Goal: Transaction & Acquisition: Purchase product/service

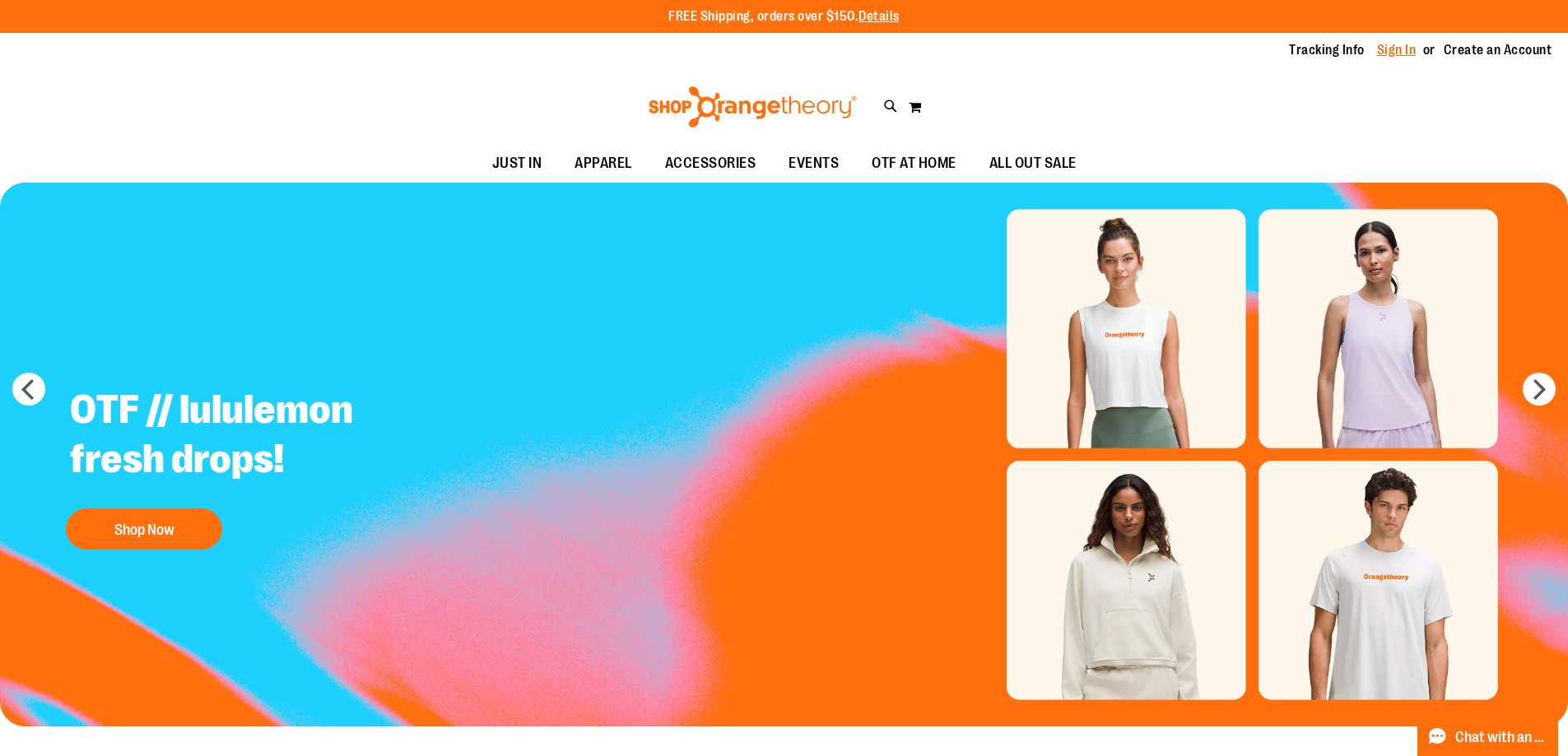
click at [1377, 54] on link "Sign In" at bounding box center [1397, 50] width 40 height 18
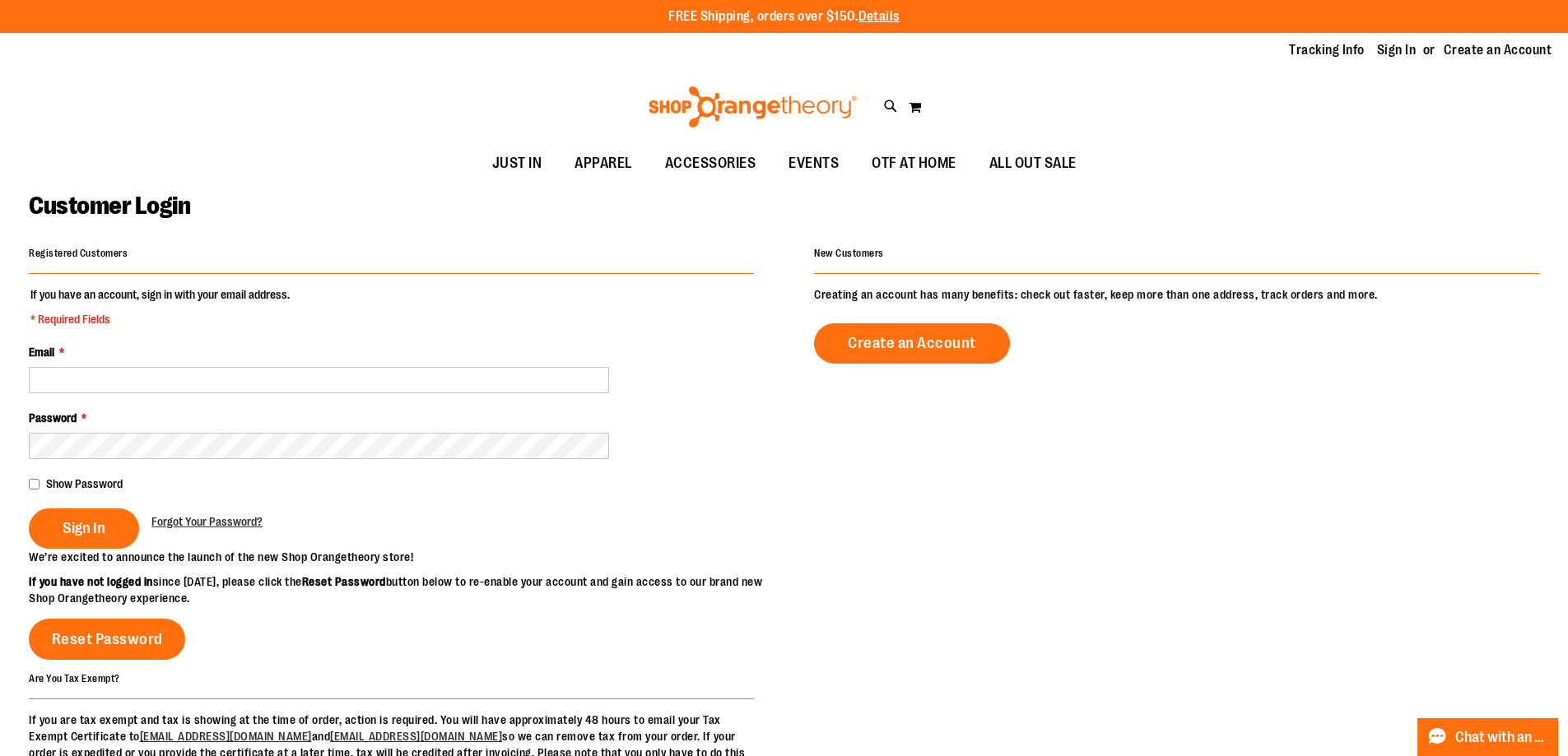
click at [112, 365] on div "Email *" at bounding box center [391, 368] width 725 height 50
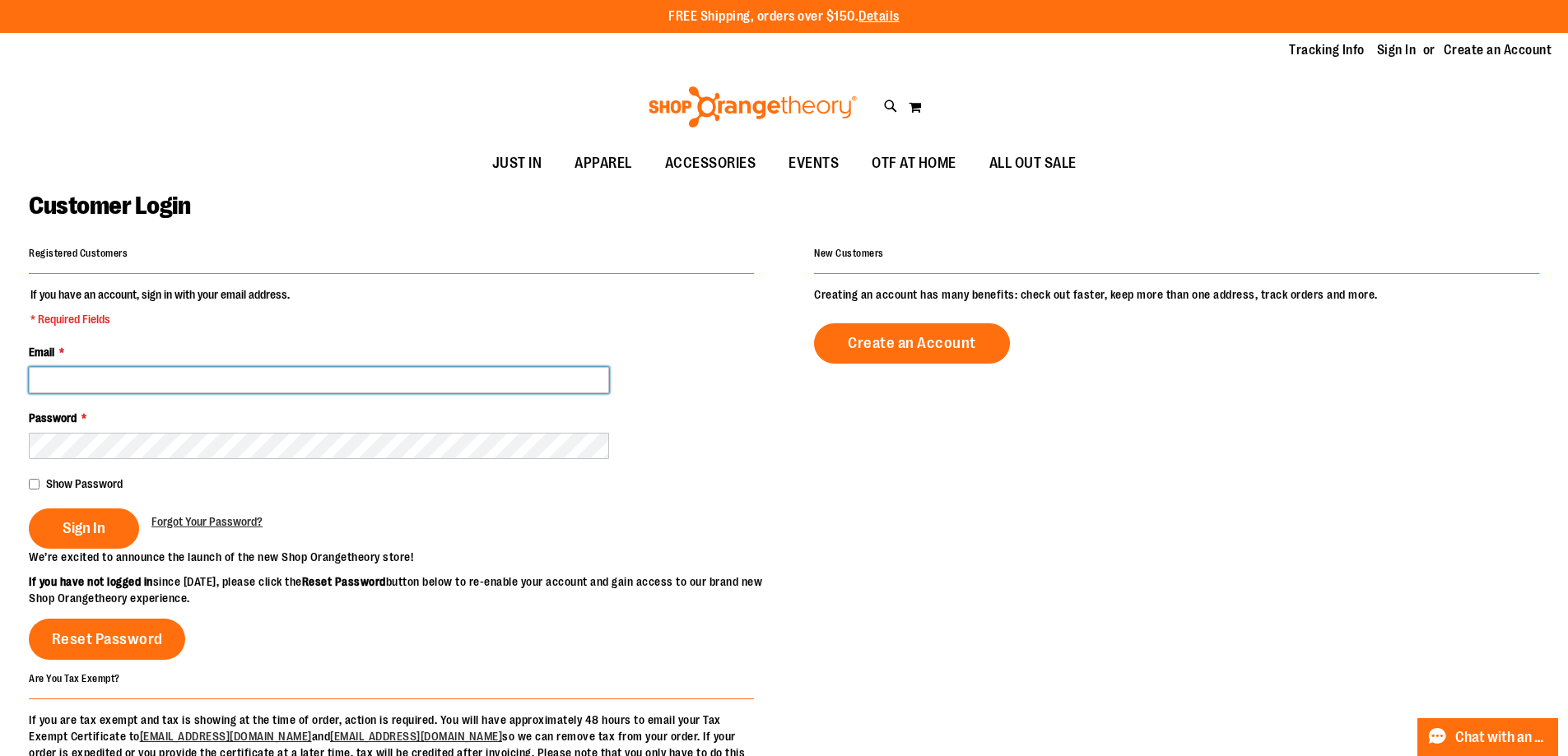
click at [115, 377] on input "Email *" at bounding box center [319, 379] width 580 height 26
type input "**********"
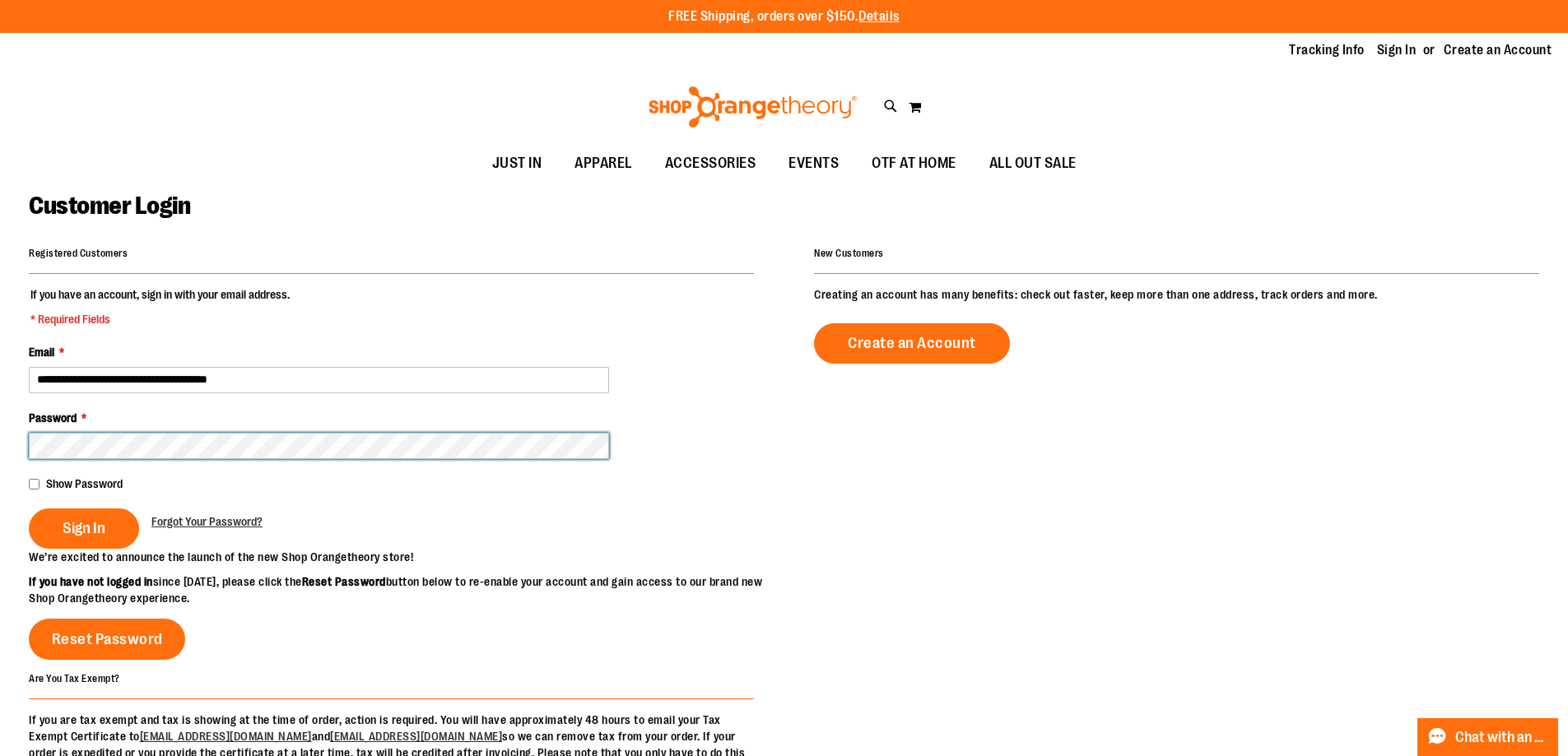
click at [29, 509] on button "Sign In" at bounding box center [84, 528] width 110 height 40
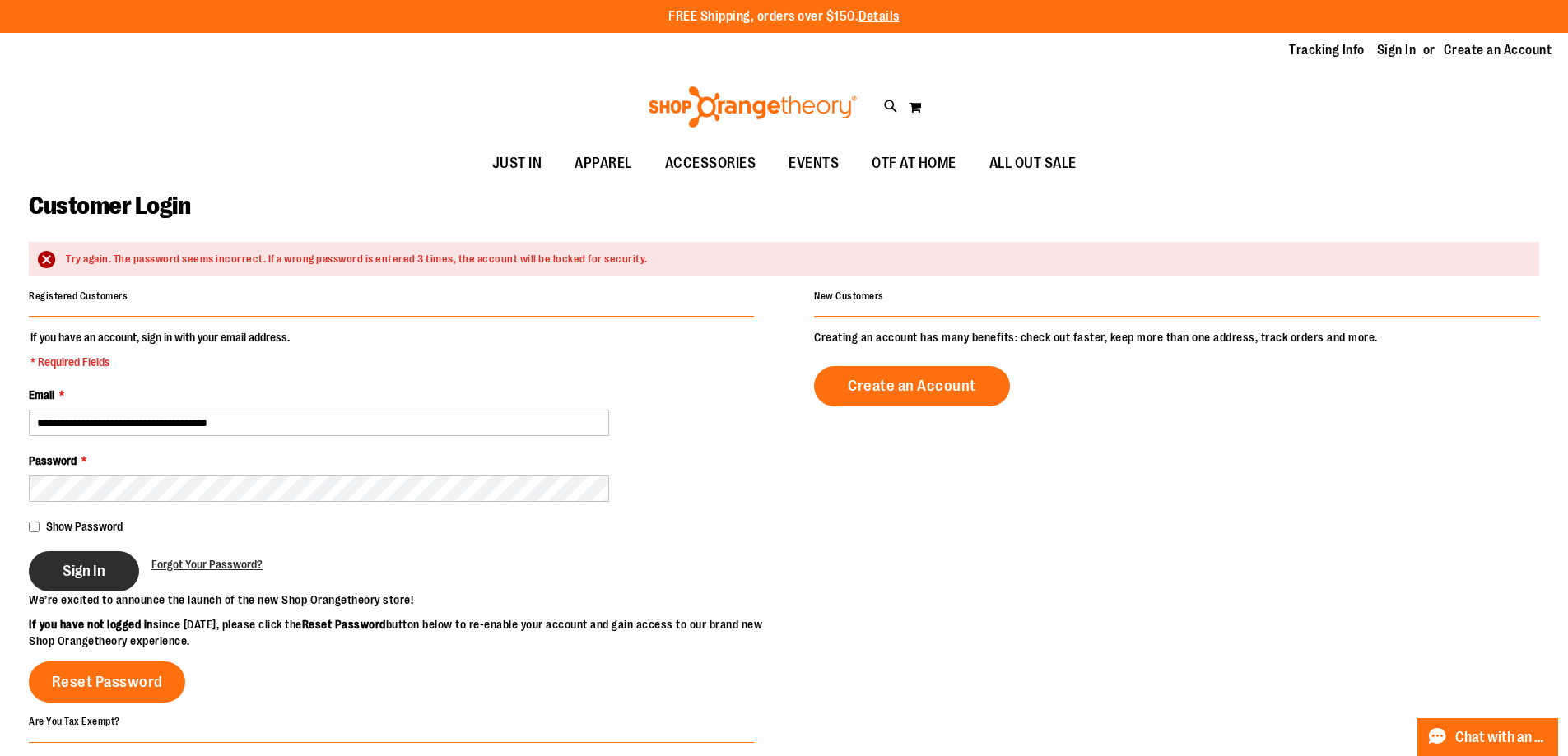
drag, startPoint x: 91, startPoint y: 560, endPoint x: 318, endPoint y: 723, distance: 279.5
click at [91, 562] on button "Sign In" at bounding box center [84, 571] width 110 height 40
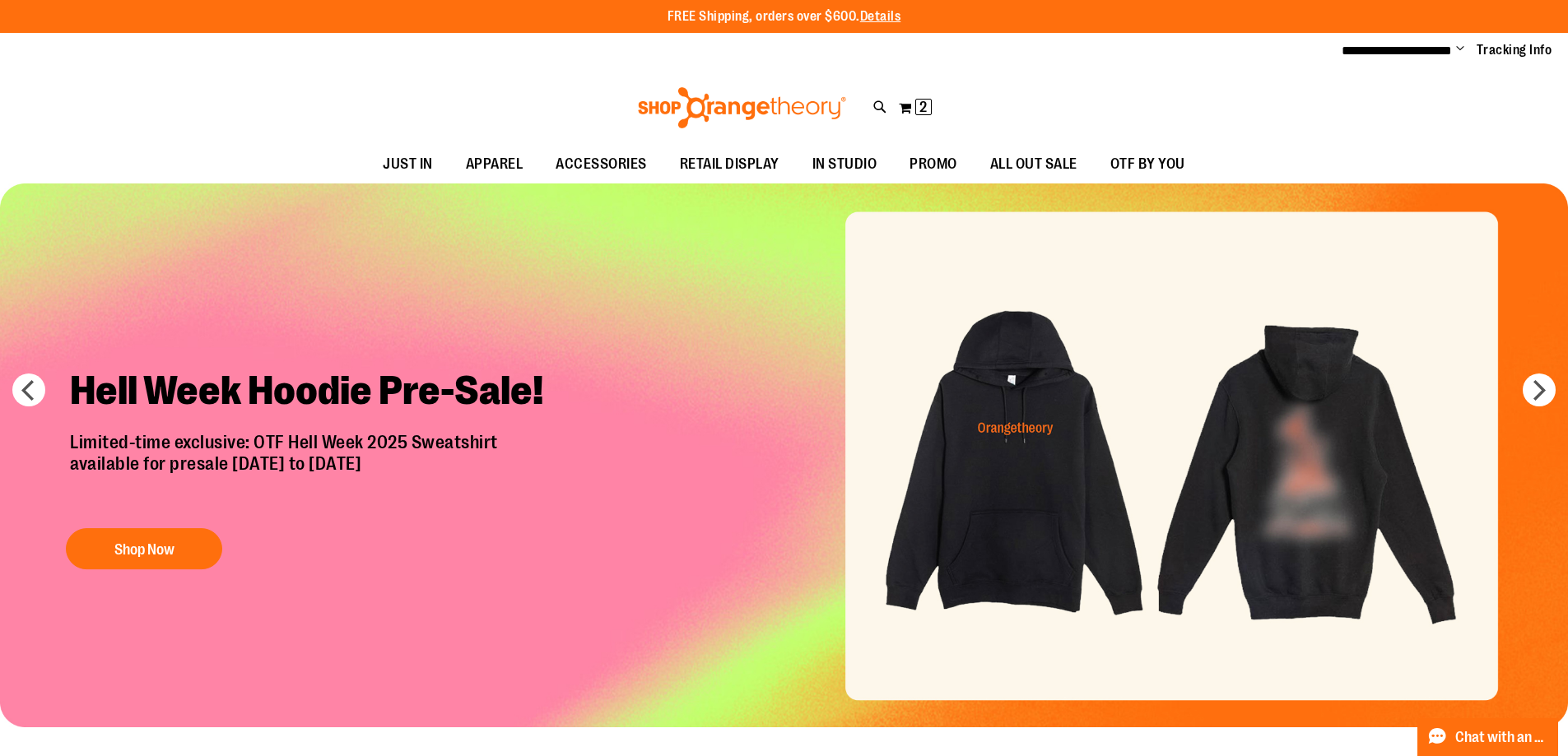
click at [1456, 51] on span "Change" at bounding box center [1460, 50] width 8 height 16
click at [1394, 74] on link "My Account" at bounding box center [1402, 80] width 144 height 31
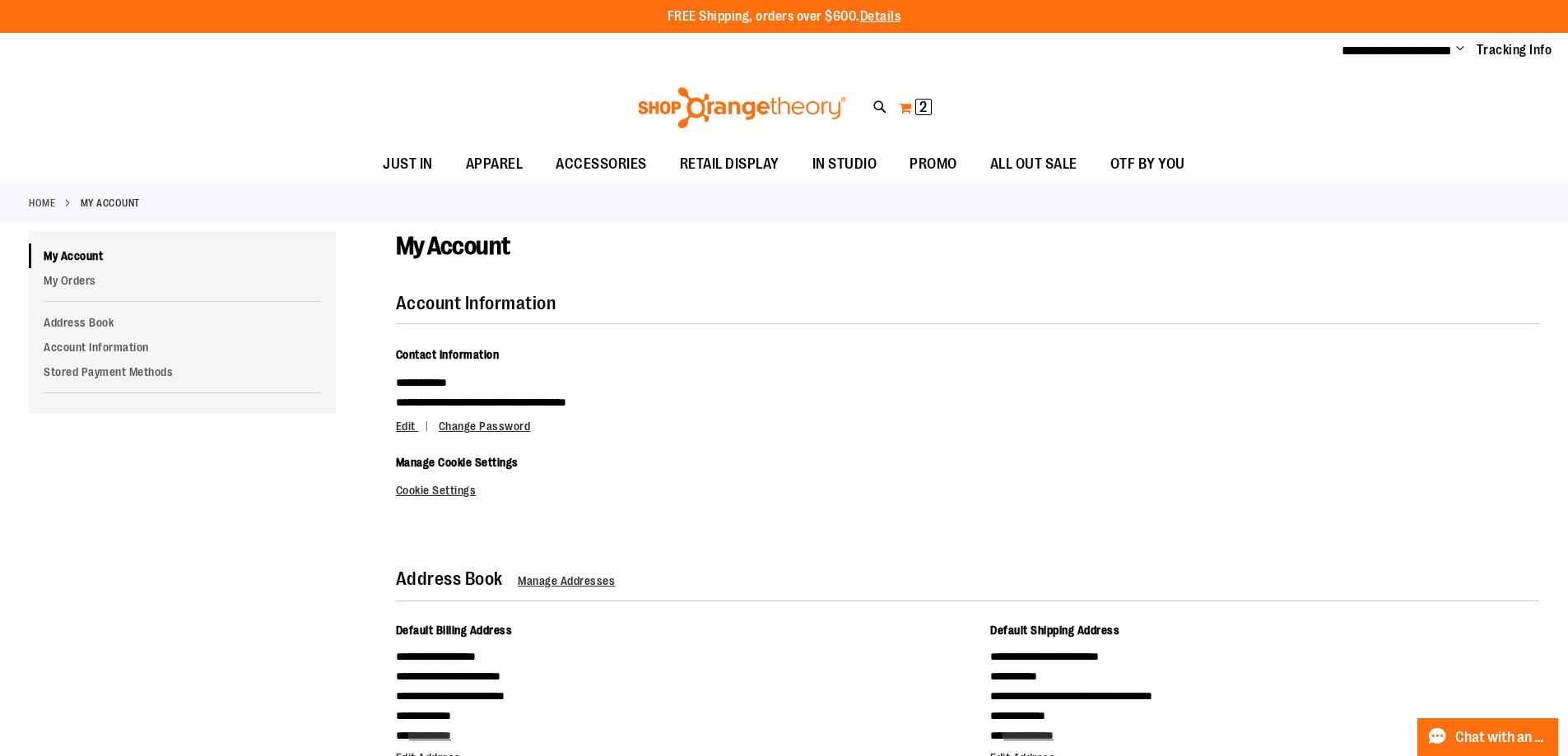
click at [908, 108] on button "My Cart 2 2 items" at bounding box center [915, 107] width 35 height 26
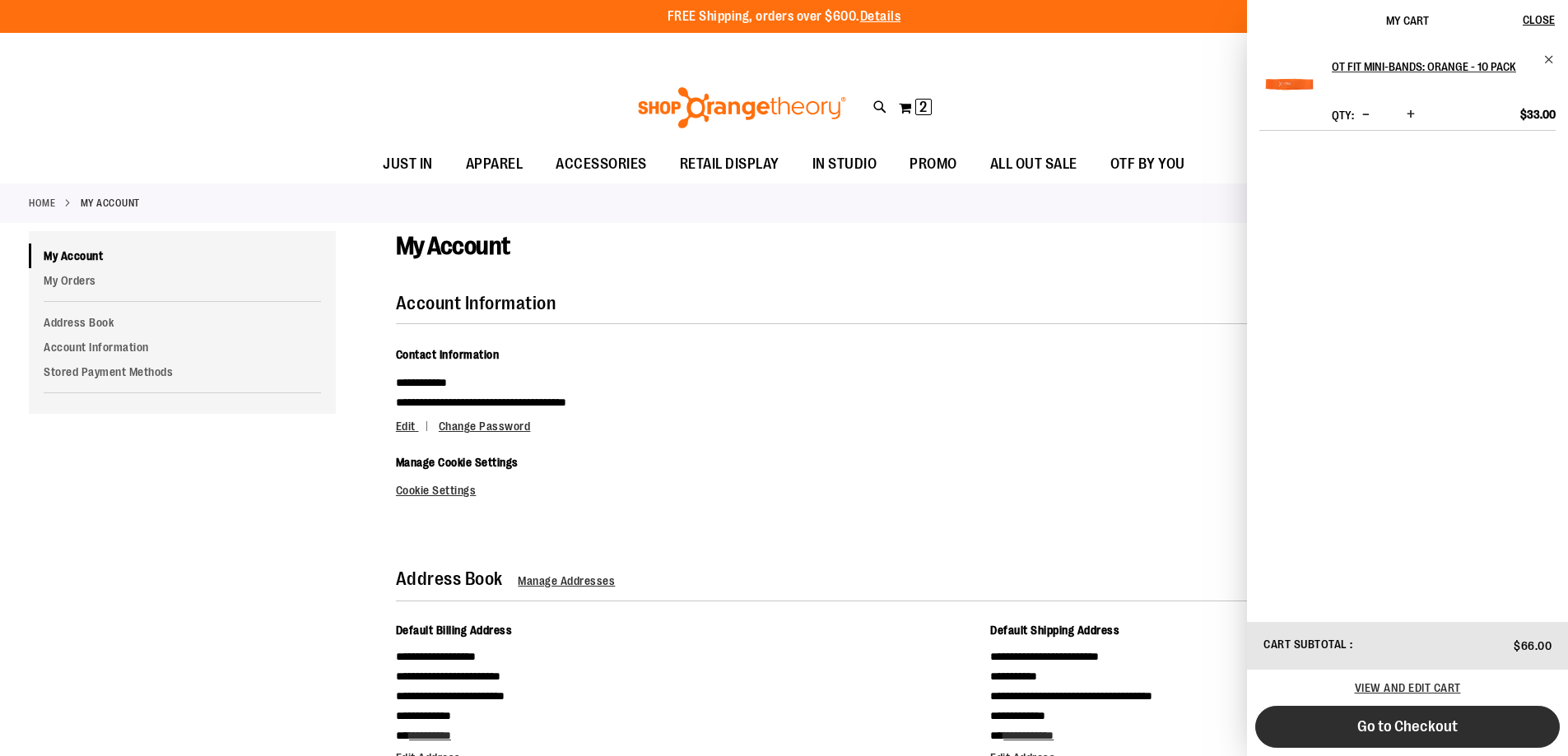
click at [1501, 731] on button "Go to Checkout" at bounding box center [1406, 726] width 305 height 42
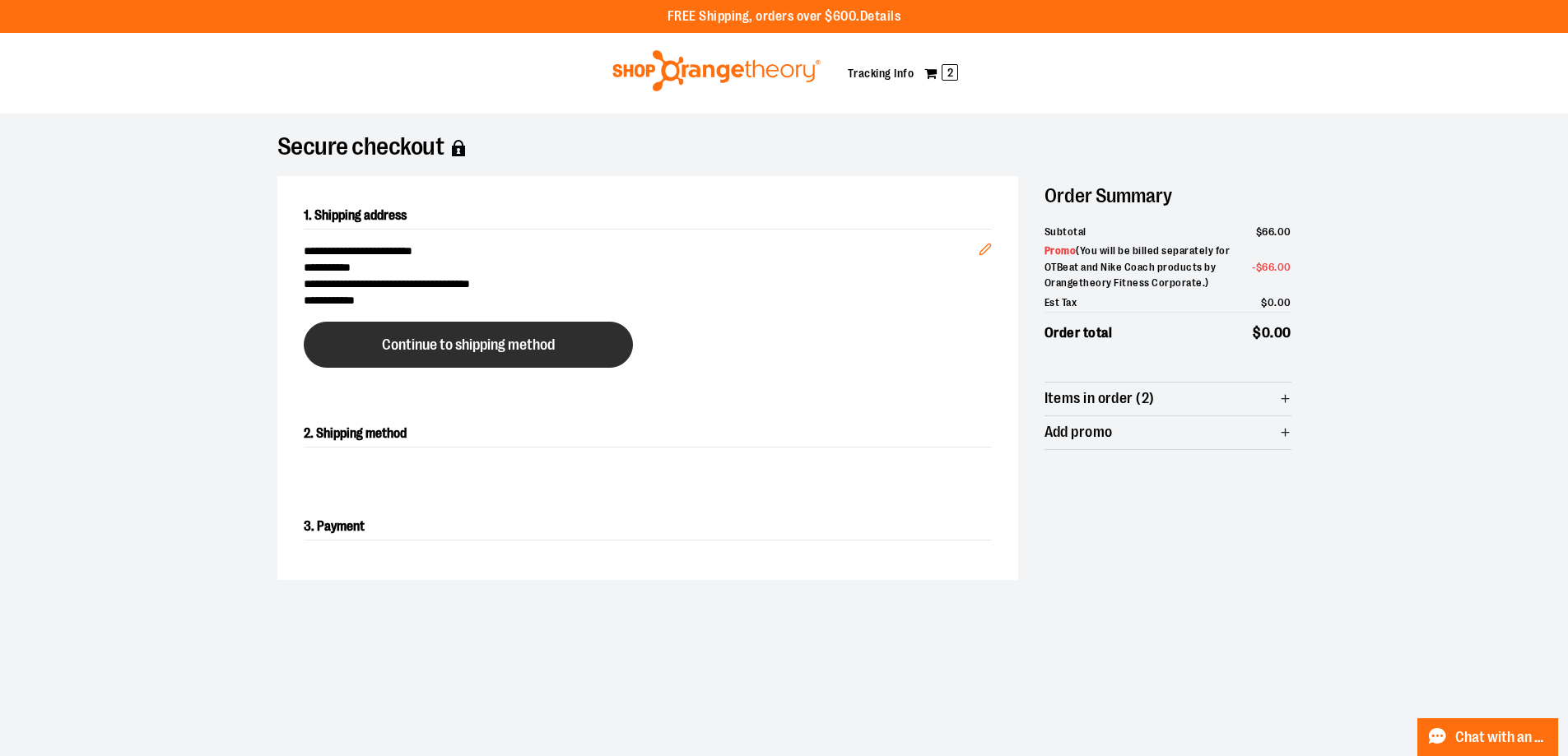
click at [571, 350] on button "Continue to shipping method" at bounding box center [468, 344] width 329 height 46
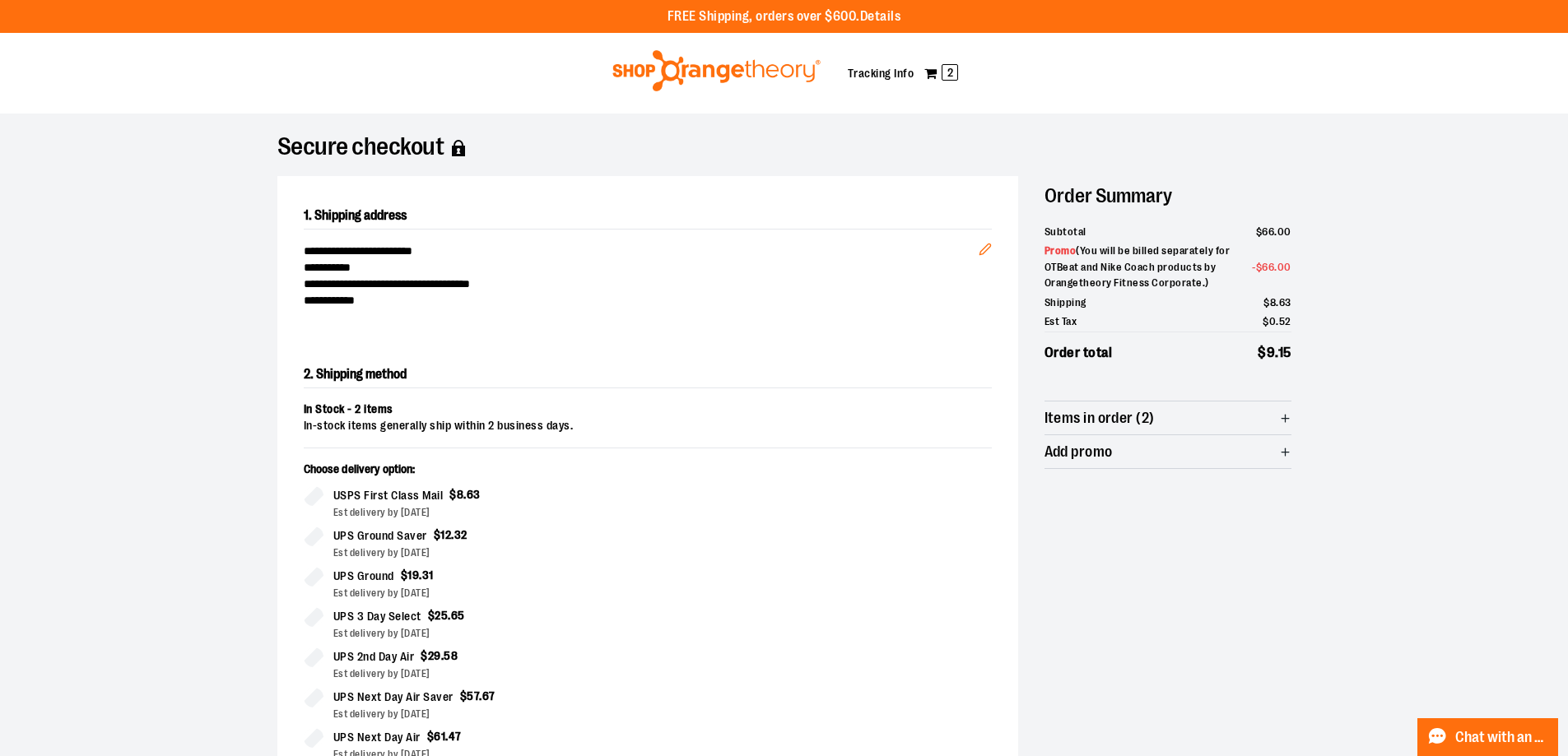
scroll to position [329, 0]
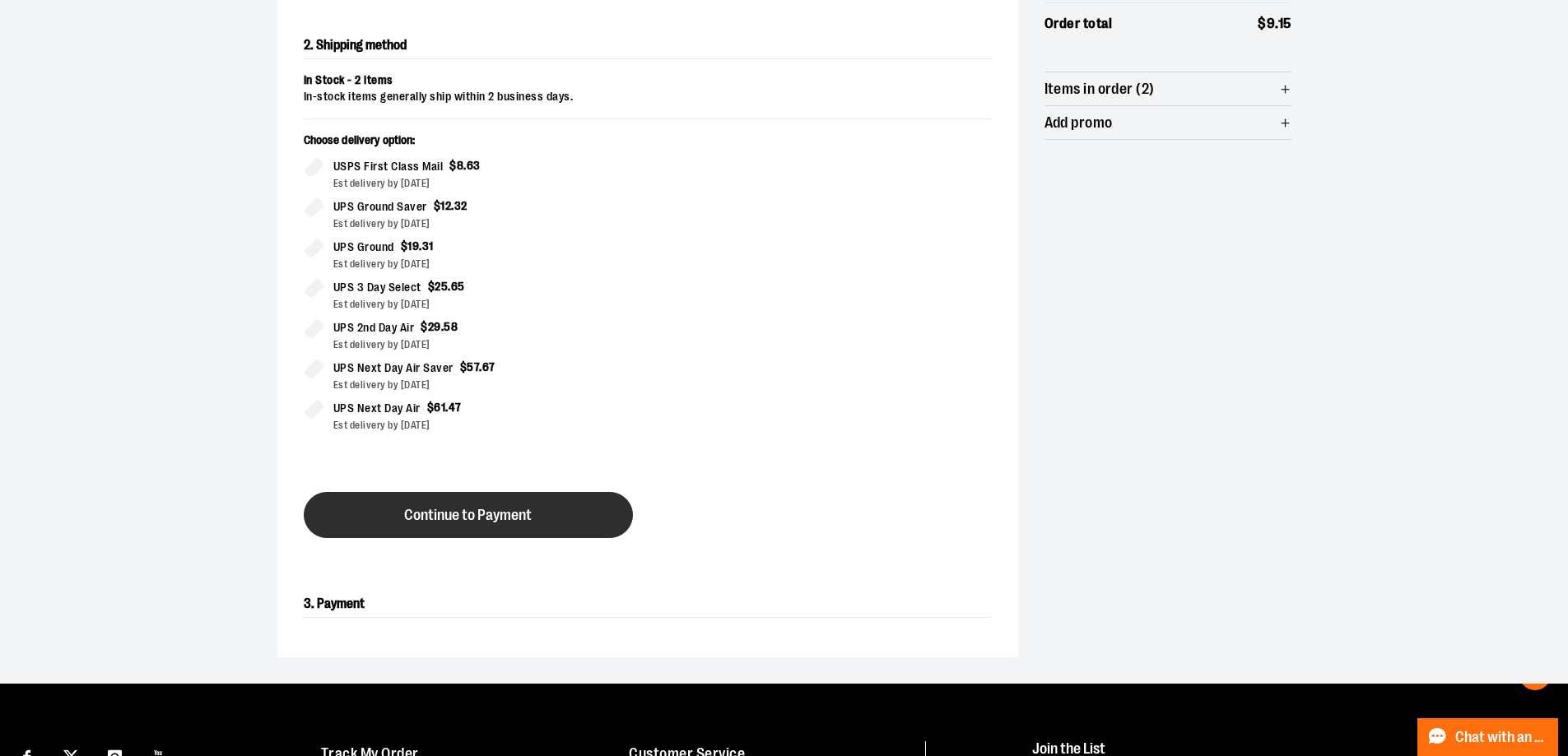
click at [567, 508] on button "Continue to Payment" at bounding box center [468, 515] width 329 height 46
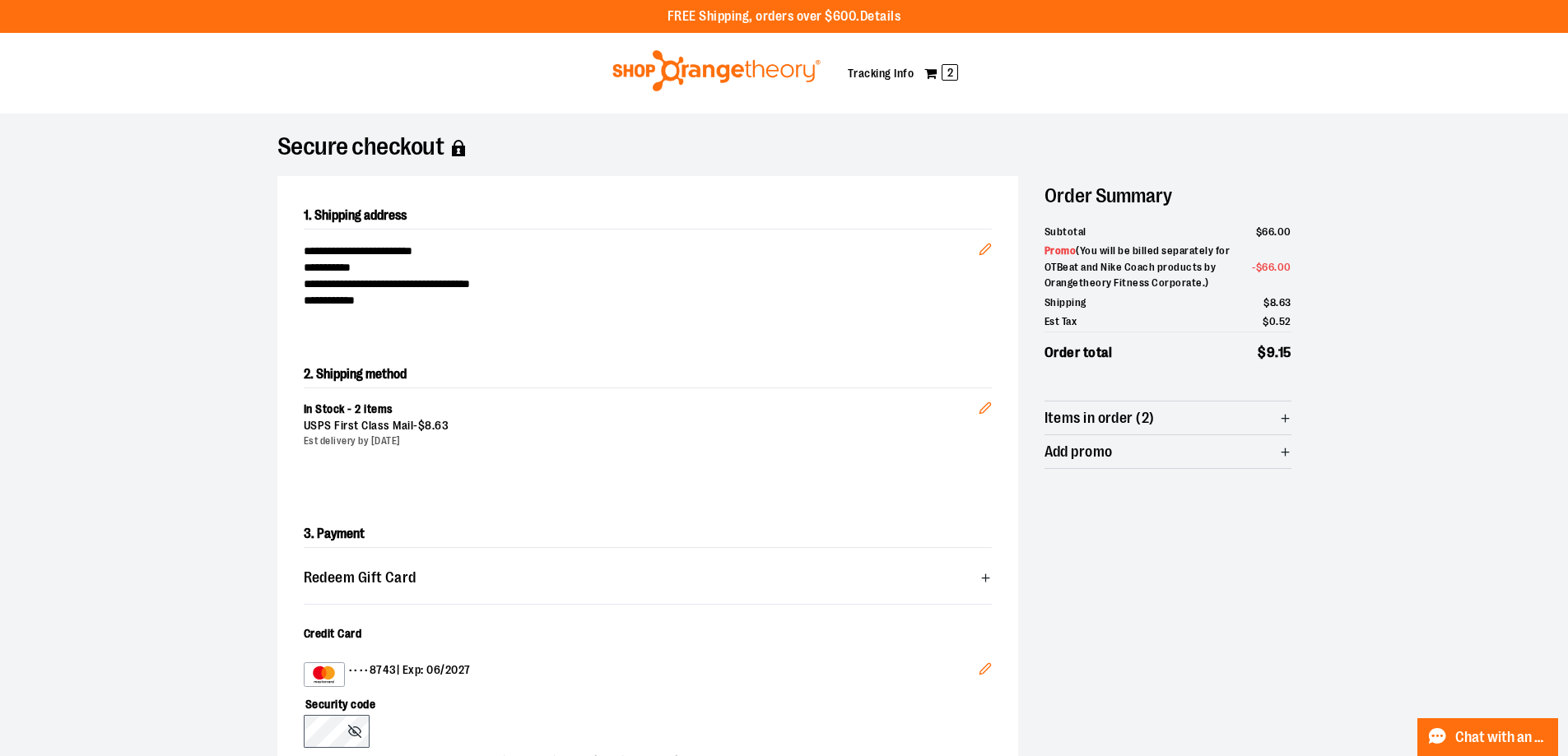
scroll to position [83, 0]
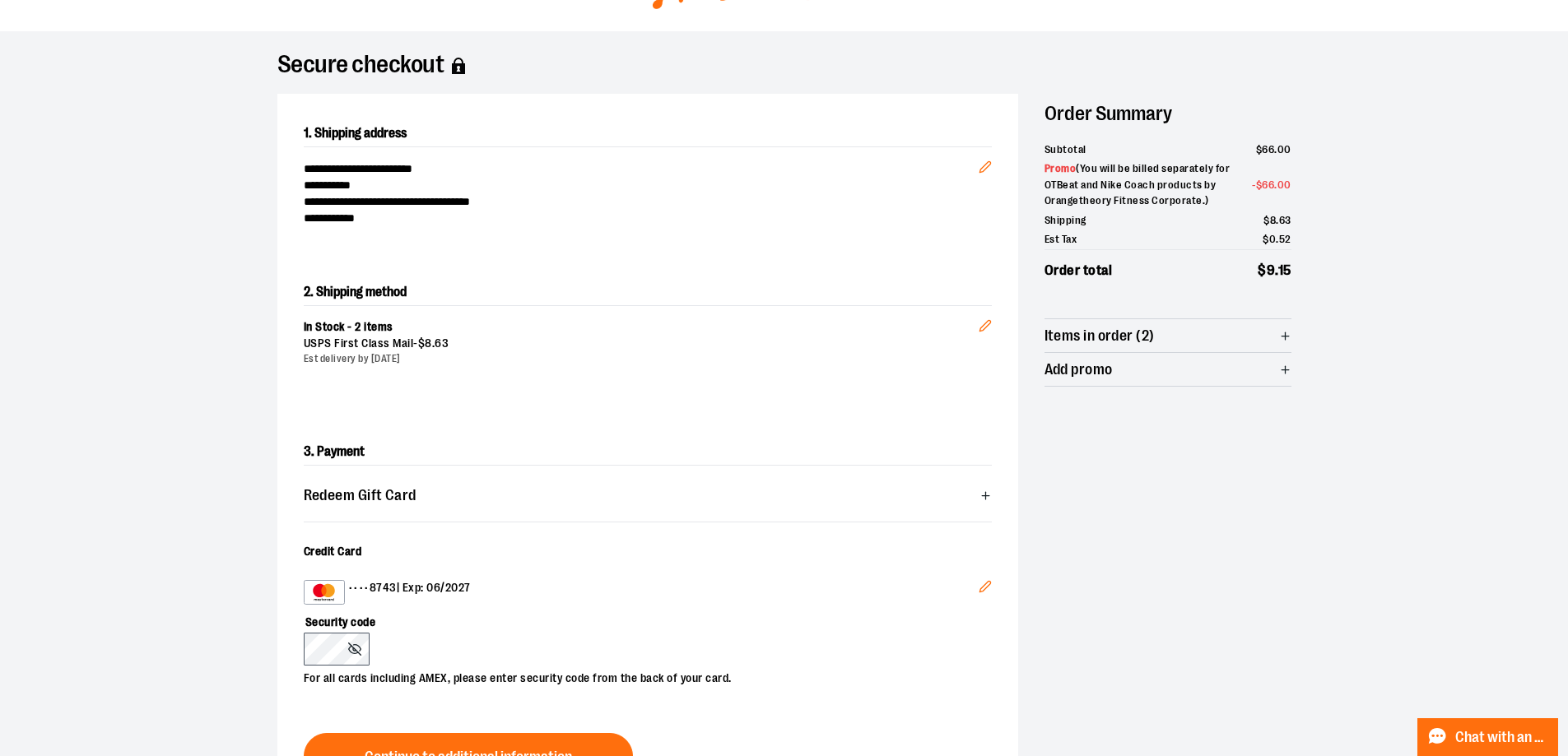
click at [985, 583] on icon "Edit" at bounding box center [985, 587] width 14 height 14
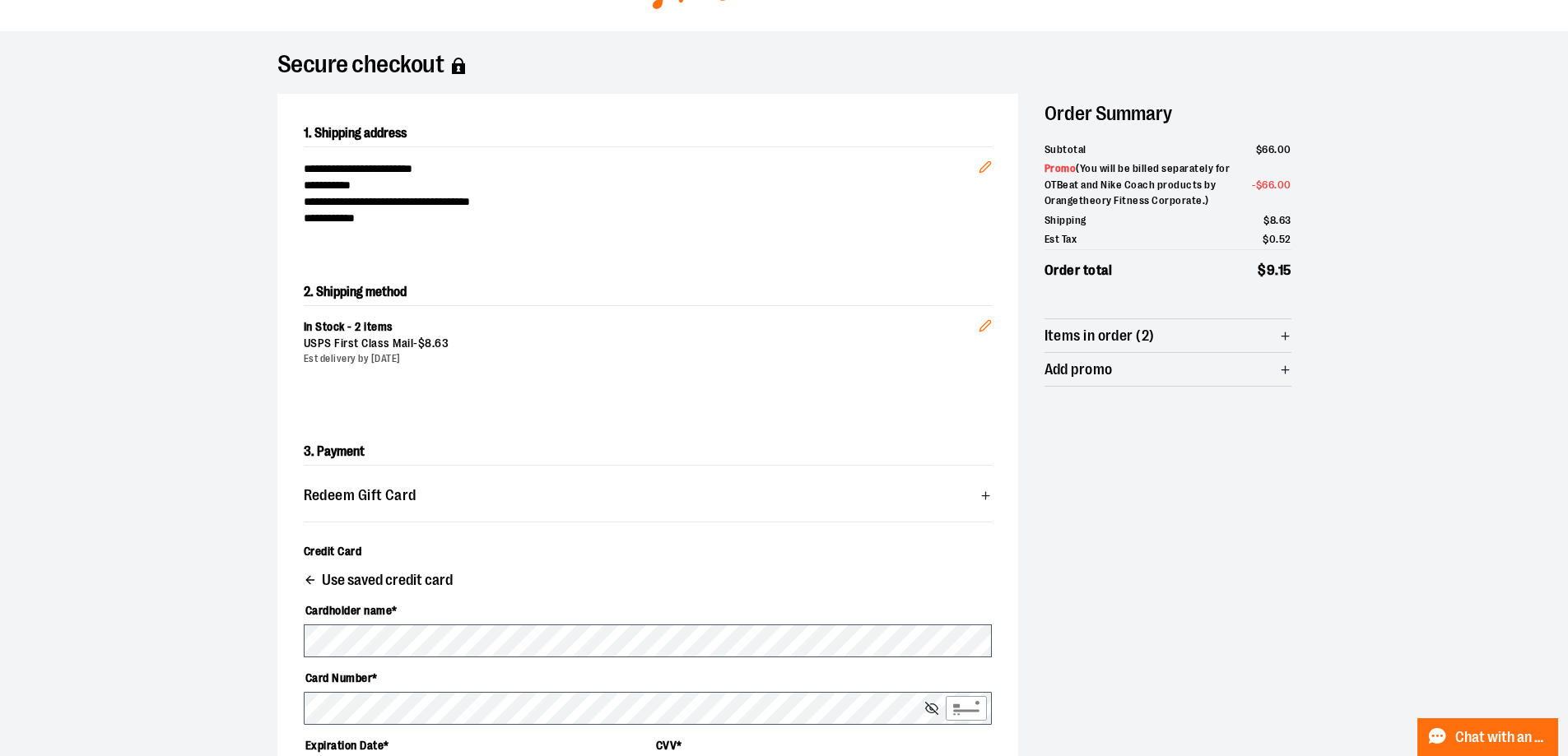
scroll to position [329, 0]
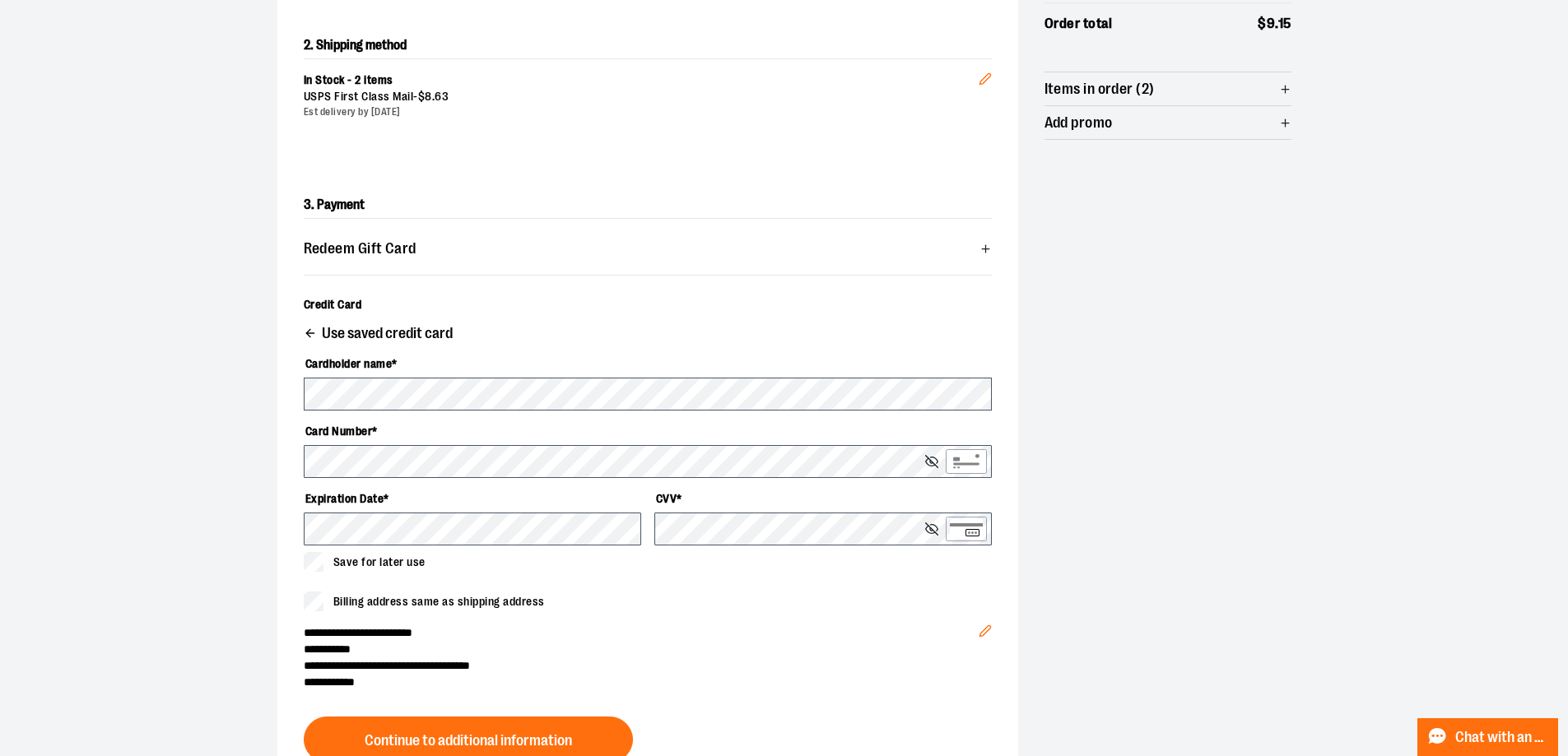
click at [308, 330] on icon "button" at bounding box center [310, 334] width 14 height 14
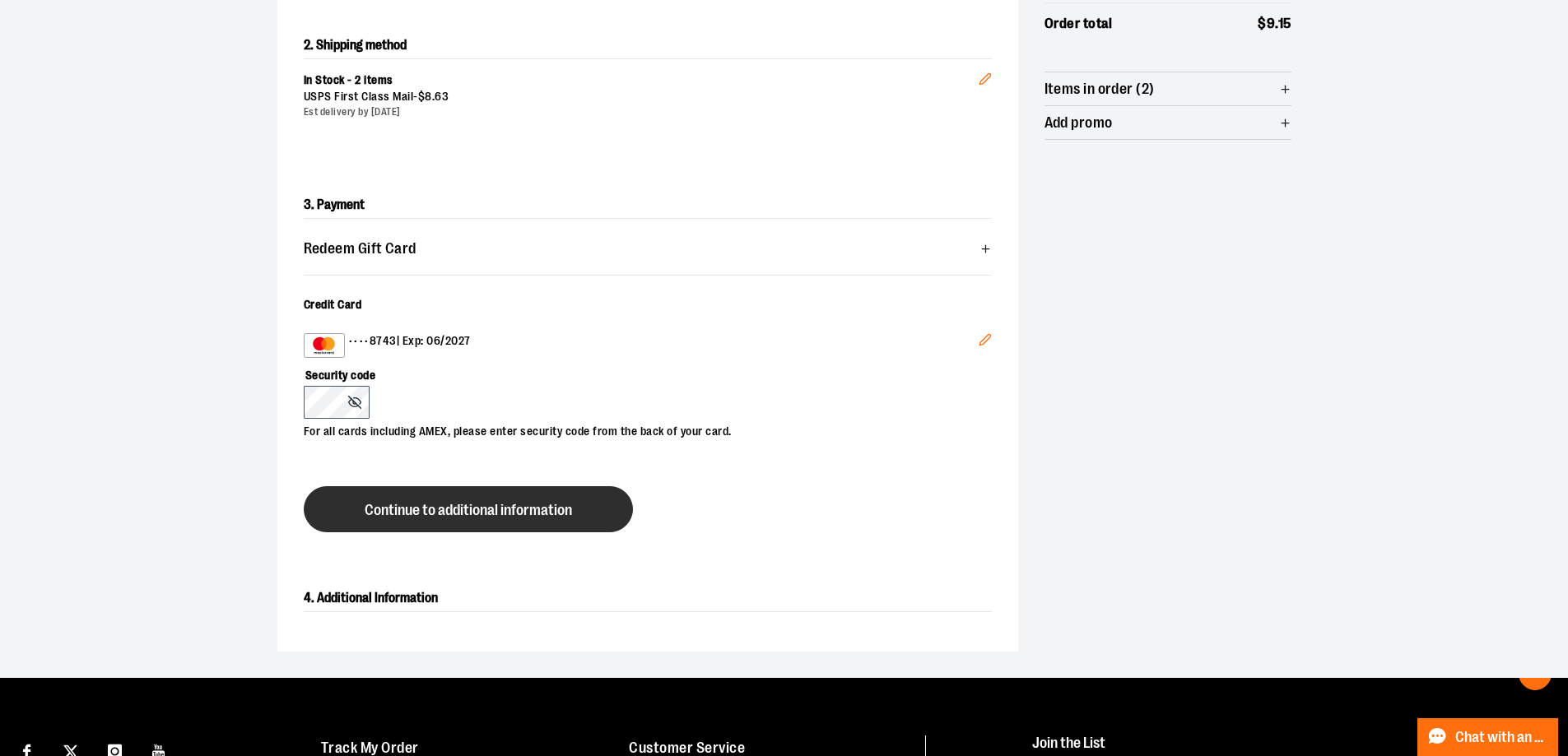
click at [602, 520] on button "Continue to additional information" at bounding box center [468, 509] width 329 height 46
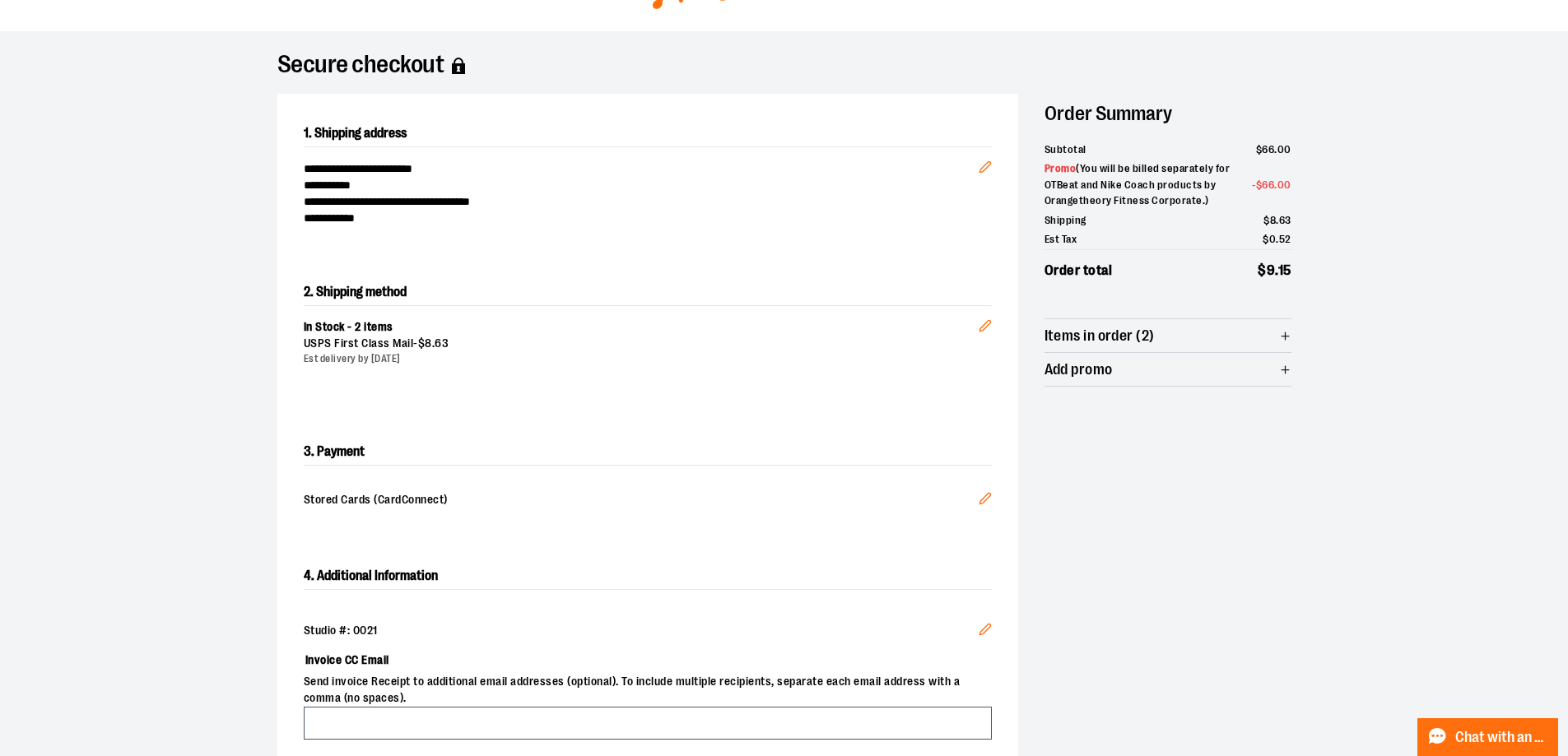
scroll to position [0, 0]
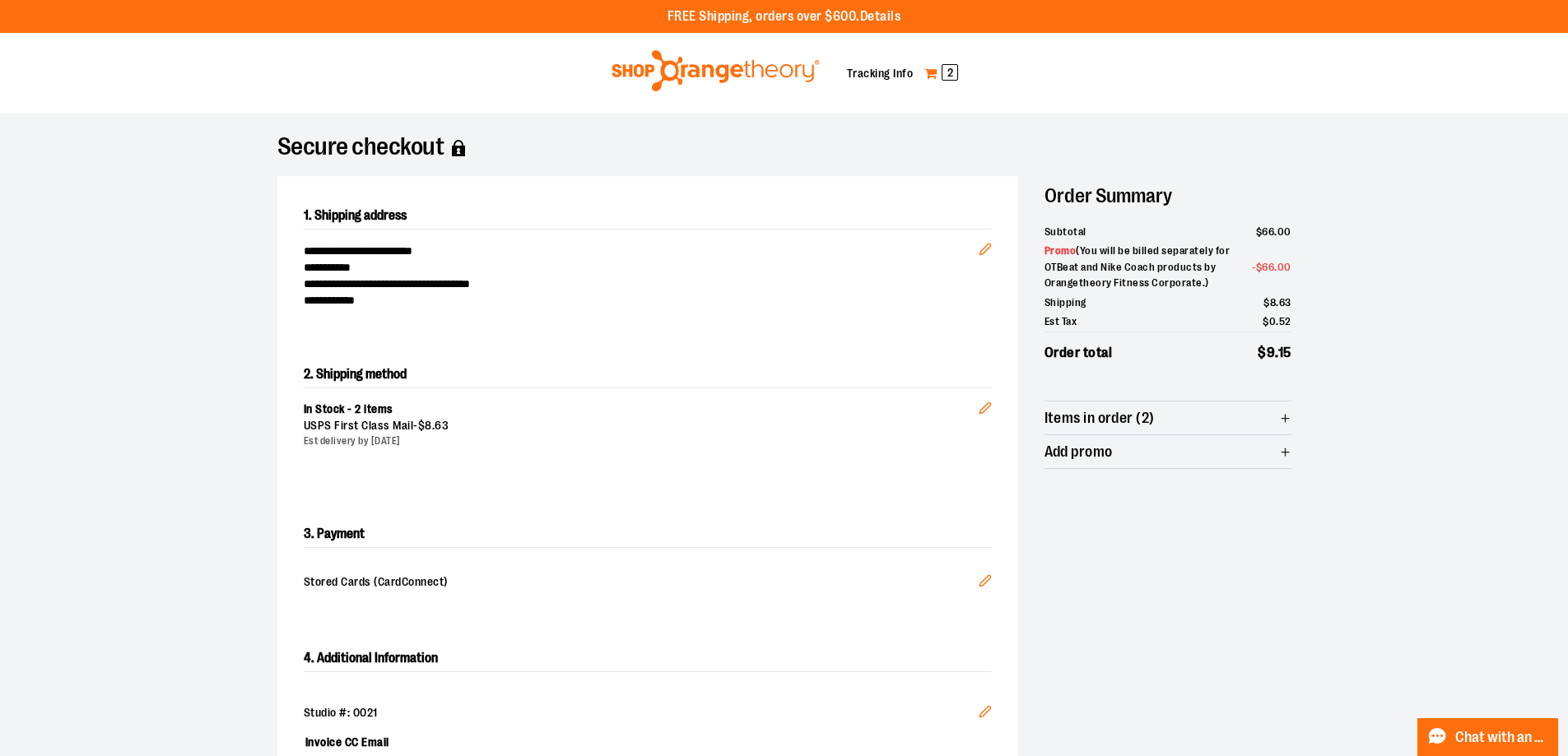
click at [949, 73] on span "2" at bounding box center [949, 72] width 17 height 17
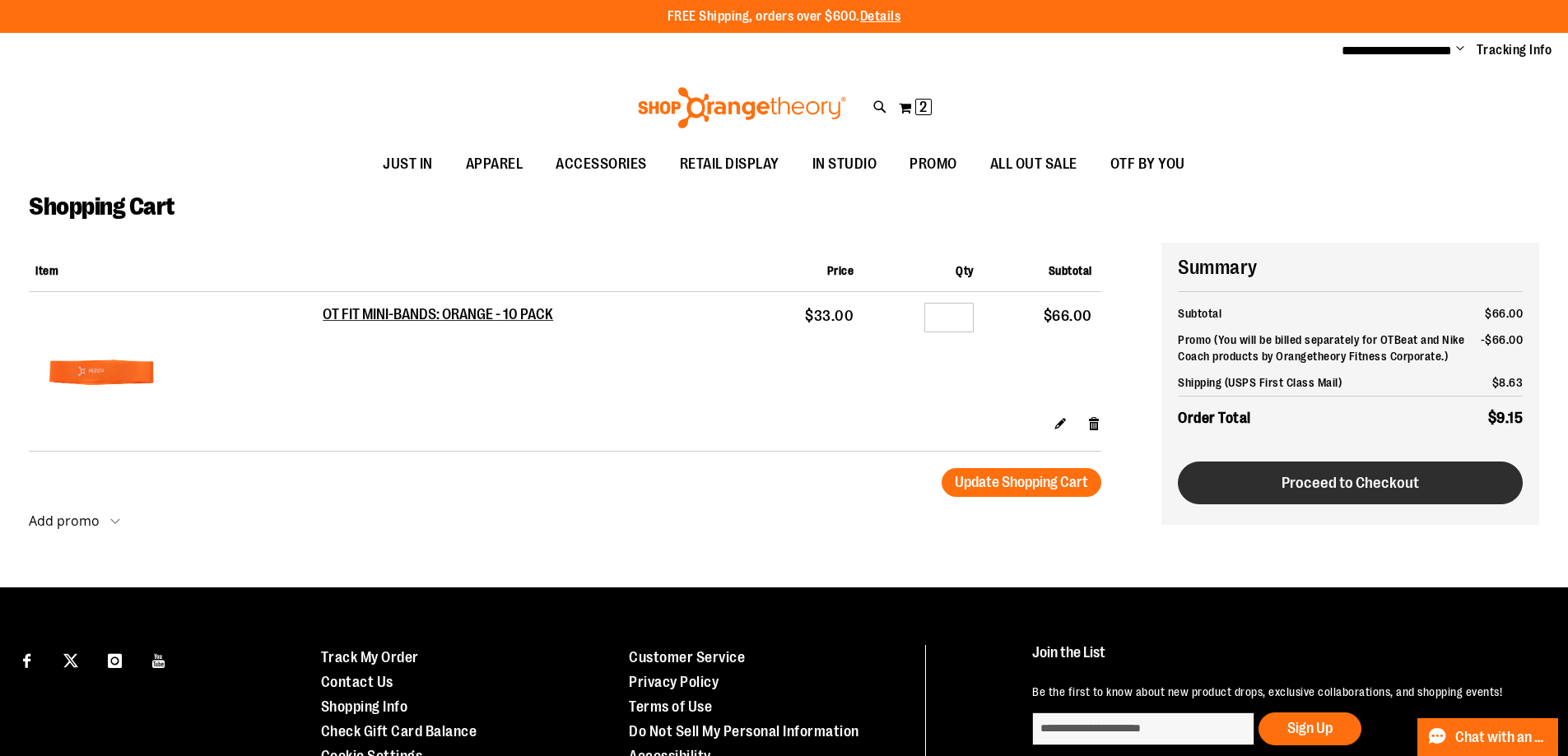
click at [1401, 488] on span "Proceed to Checkout" at bounding box center [1350, 483] width 137 height 18
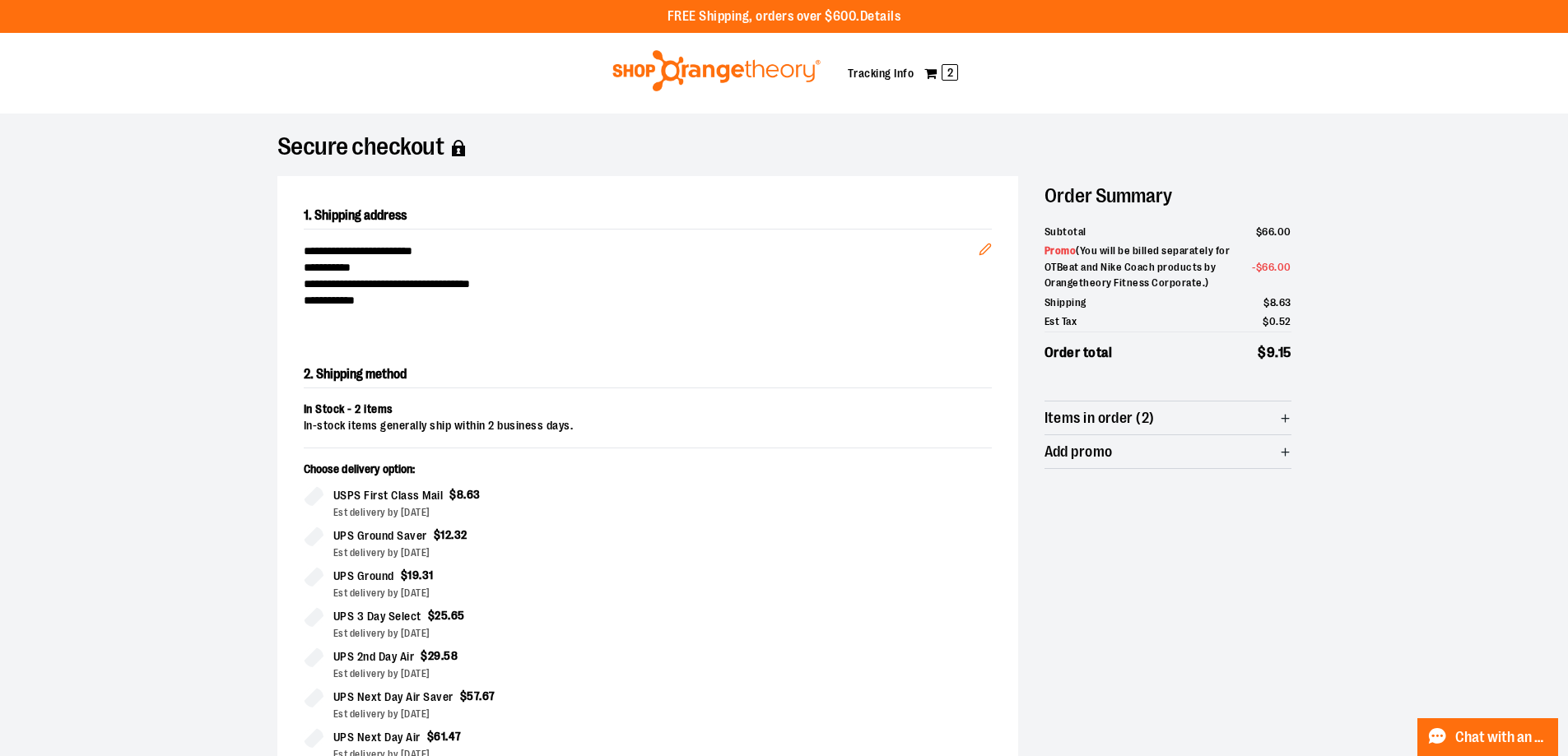
scroll to position [247, 0]
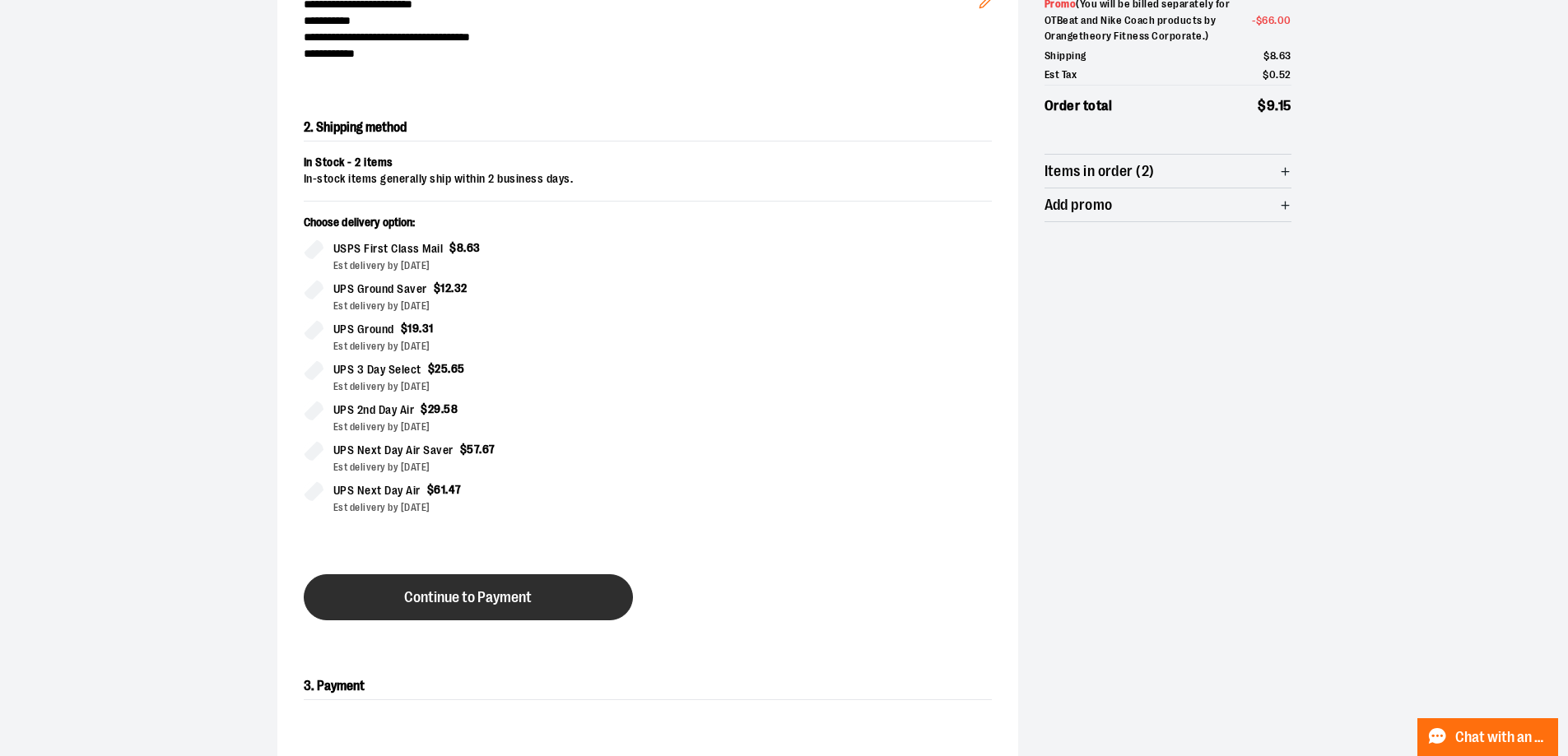
click at [519, 601] on span "Continue to Payment" at bounding box center [467, 597] width 128 height 16
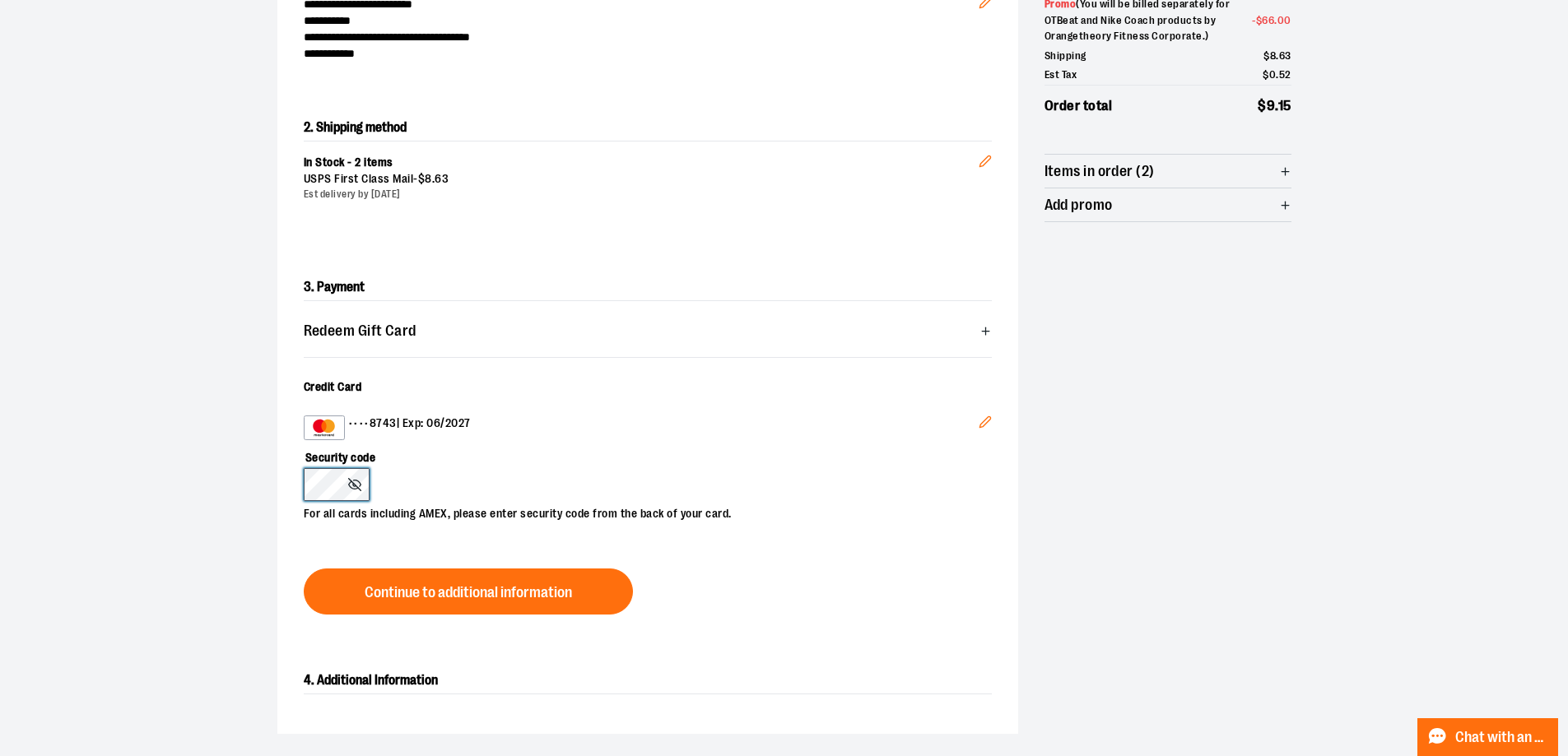
scroll to position [493, 0]
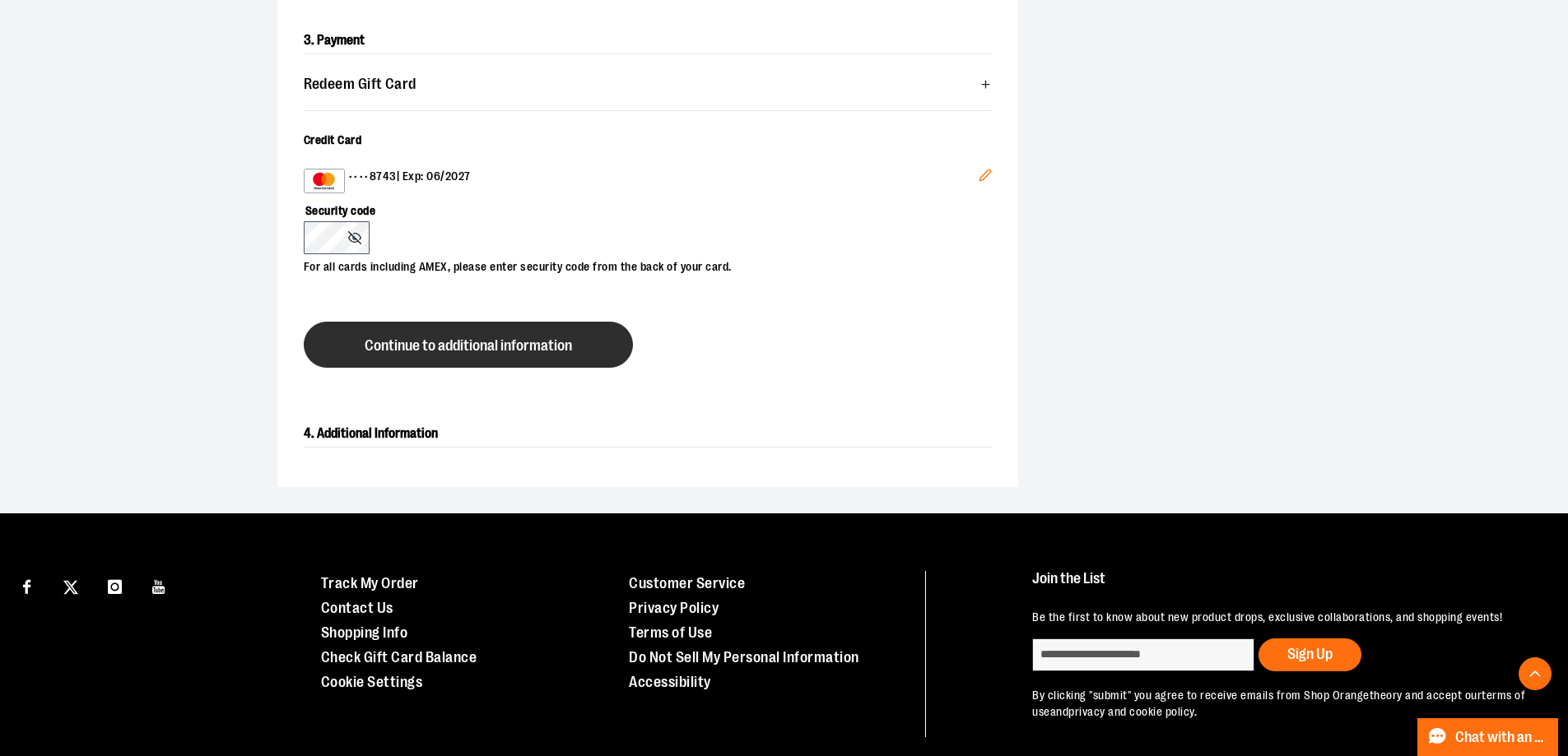
click at [479, 339] on span "Continue to additional information" at bounding box center [468, 346] width 207 height 16
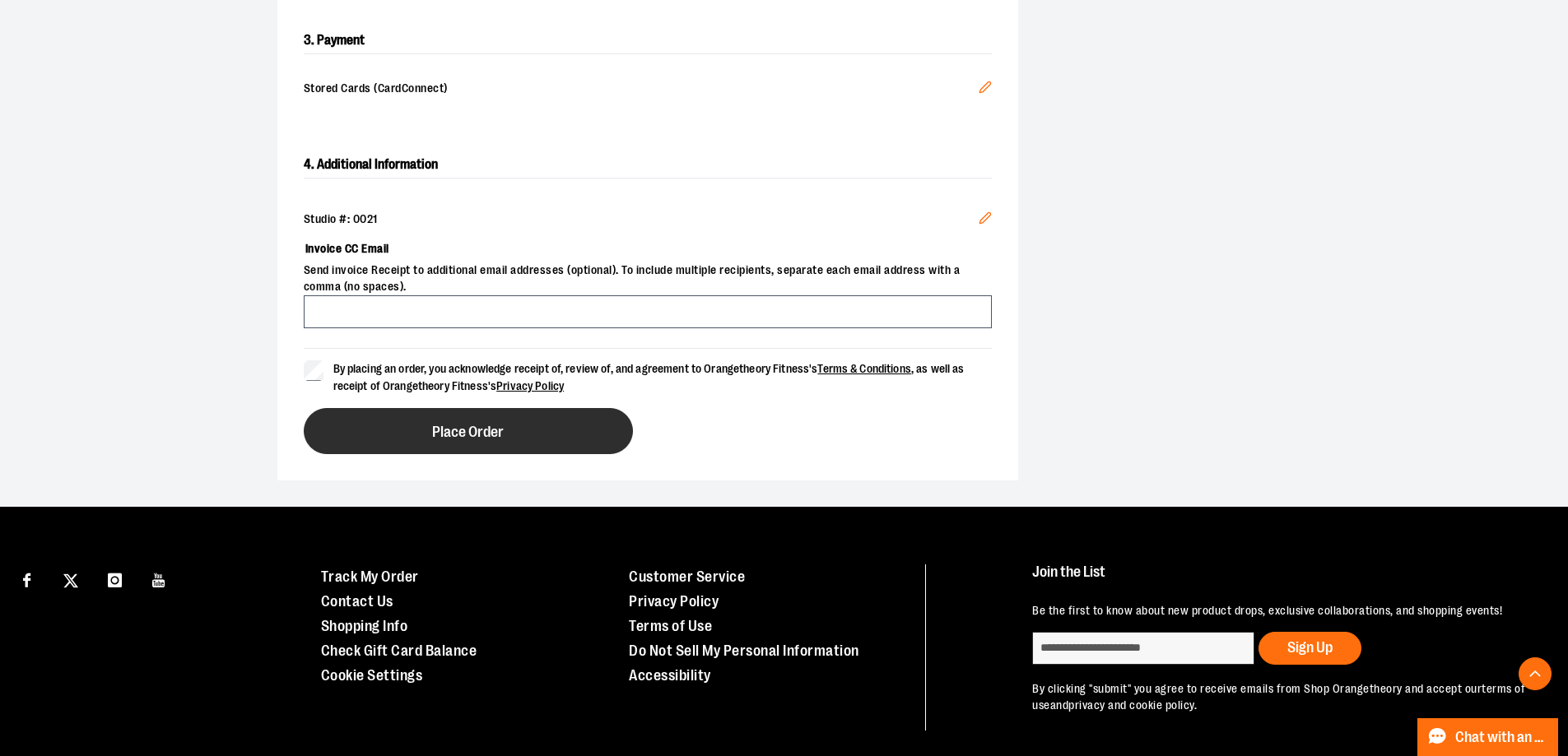
click at [602, 433] on button "Place Order" at bounding box center [468, 430] width 329 height 46
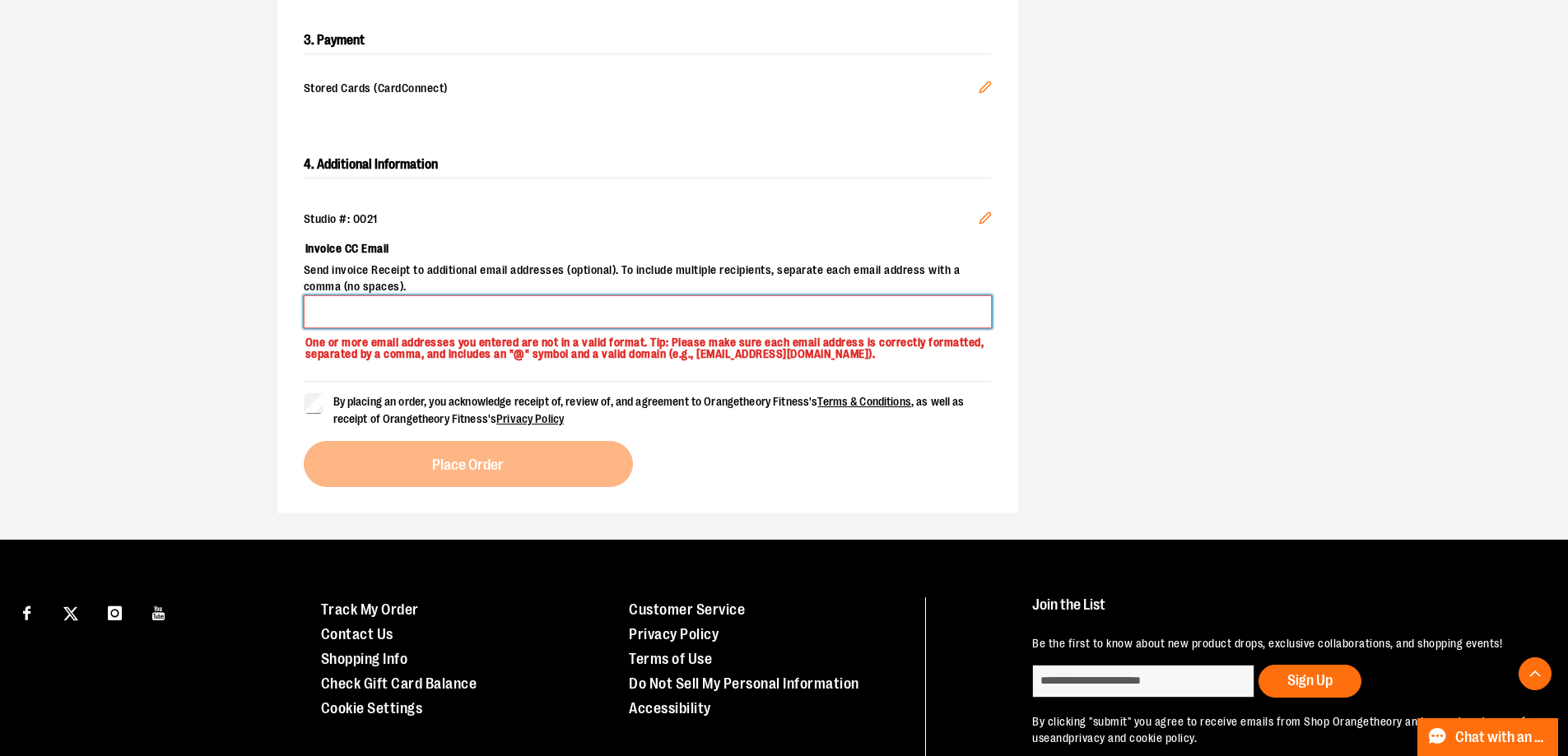
click at [512, 312] on input "Invoice CC Email" at bounding box center [647, 312] width 688 height 33
type input "**********"
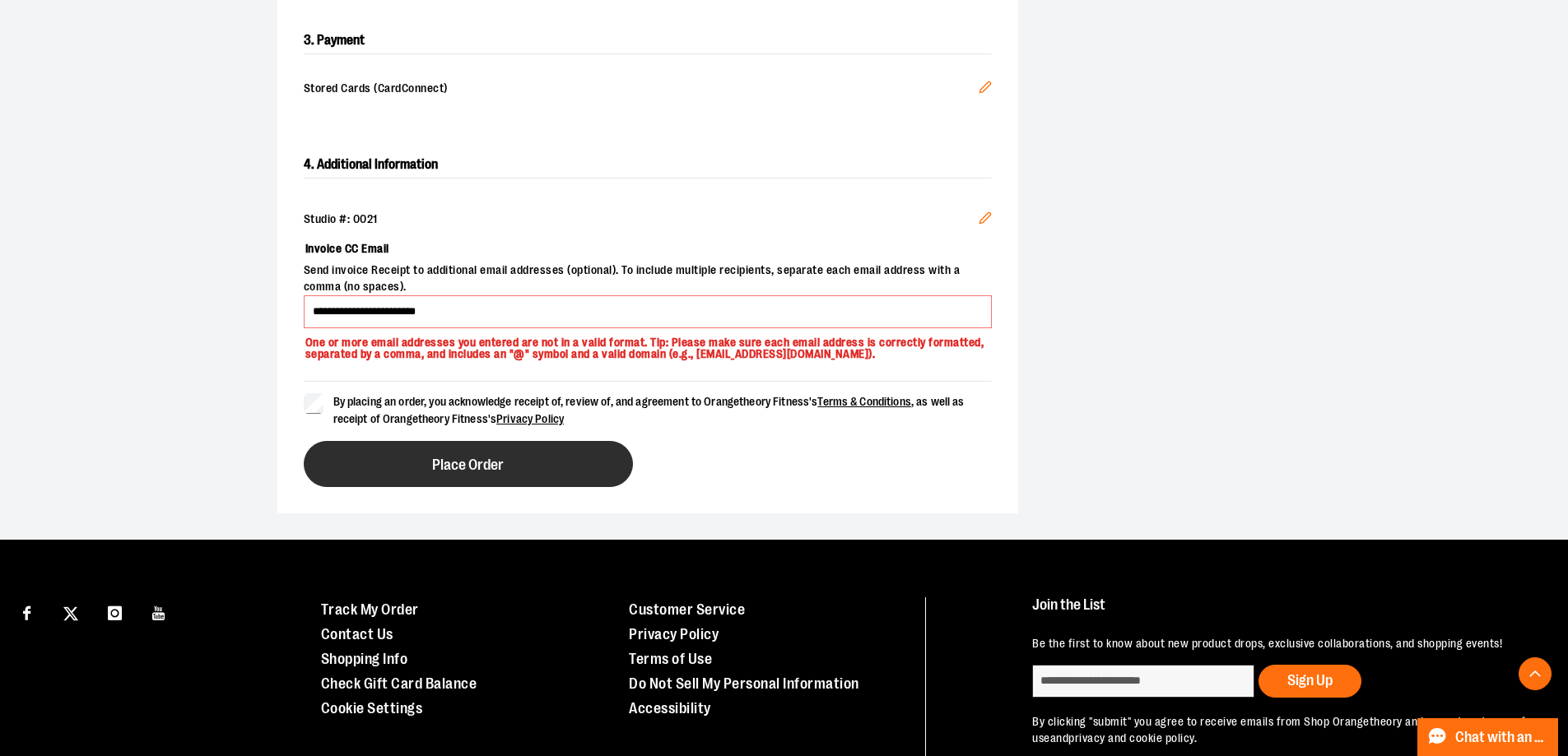
click at [541, 467] on button "Place Order" at bounding box center [468, 463] width 329 height 46
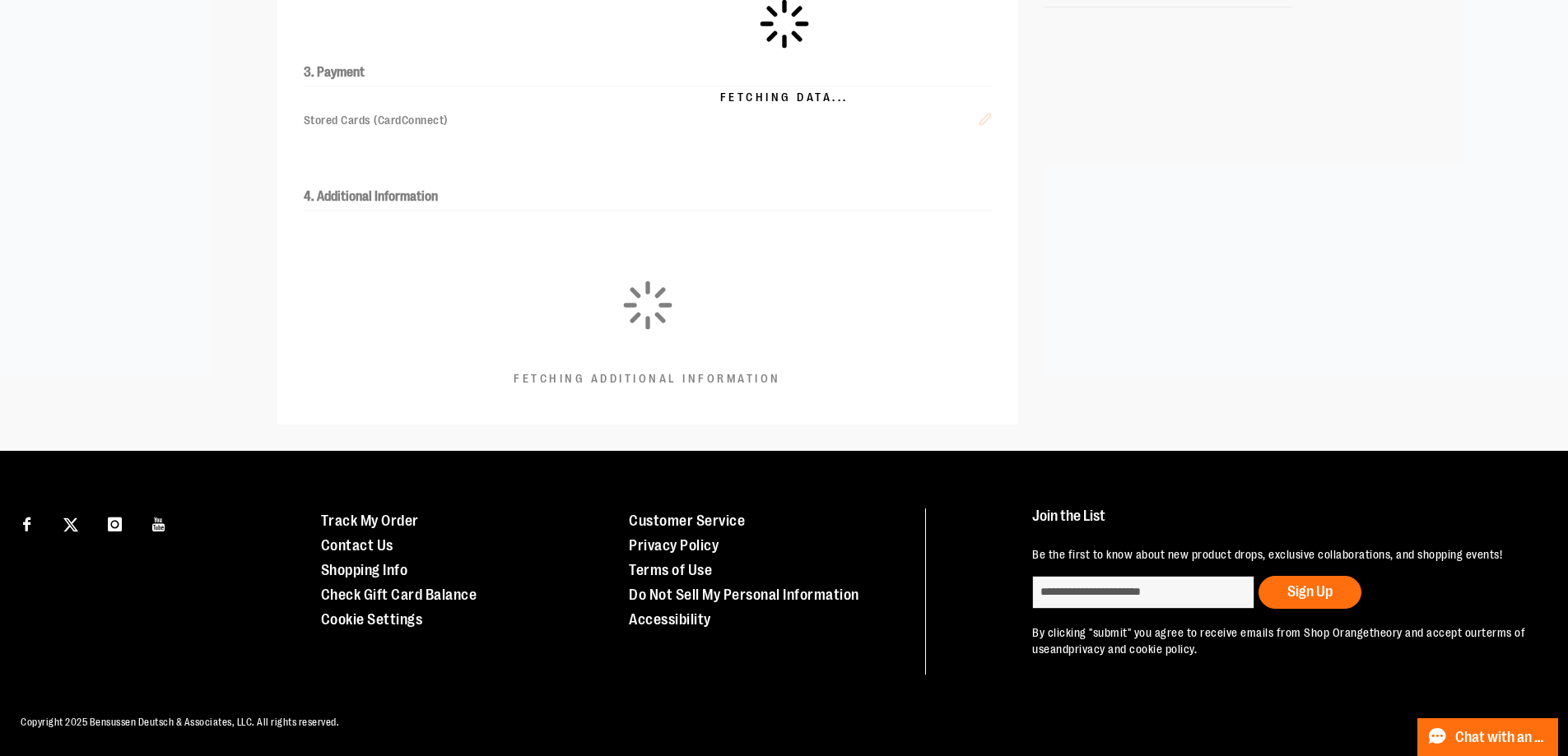
scroll to position [132, 0]
